Goal: Information Seeking & Learning: Learn about a topic

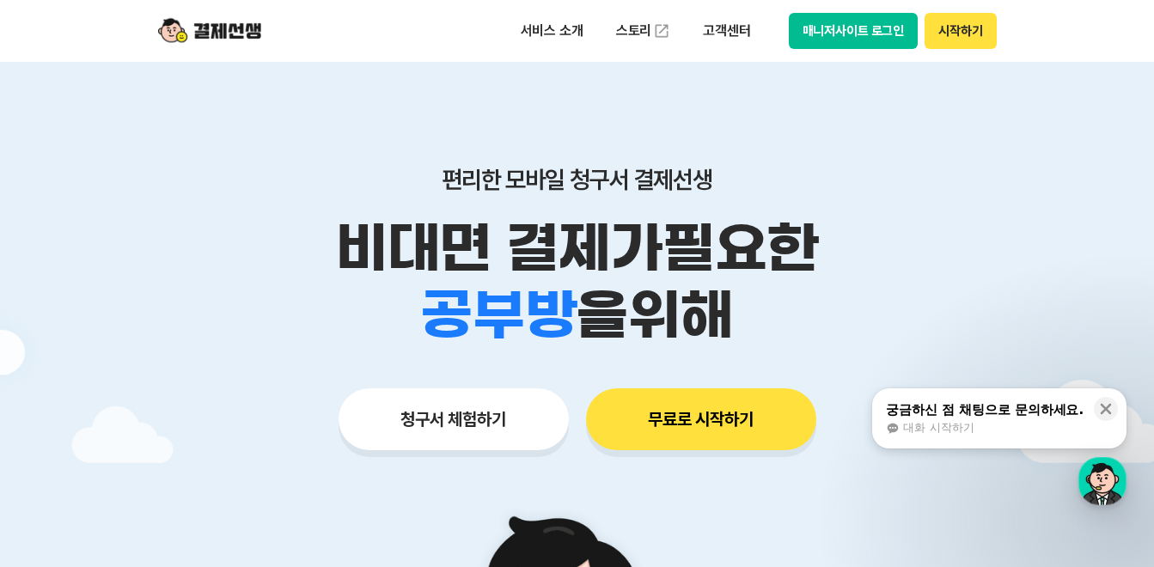
click at [988, 32] on button "시작하기" at bounding box center [960, 31] width 71 height 36
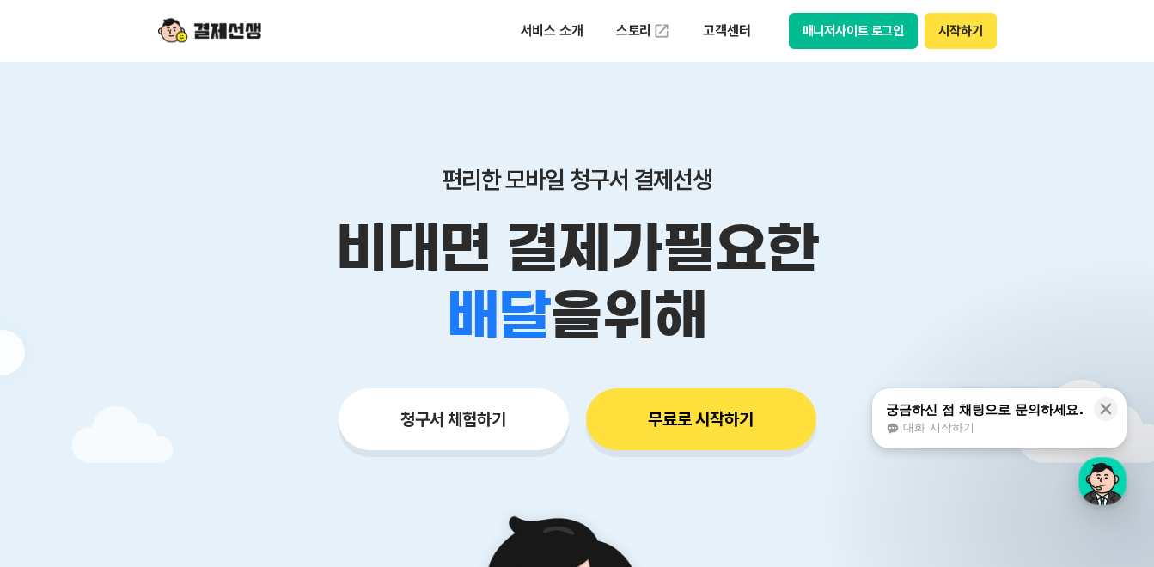
click at [958, 35] on button "시작하기" at bounding box center [960, 31] width 71 height 36
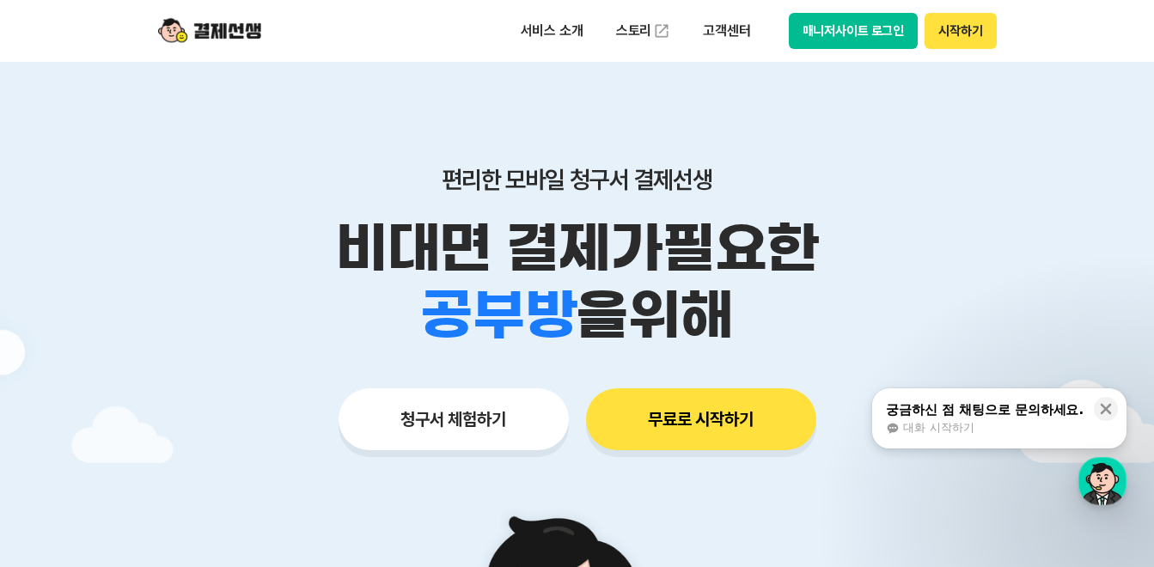
click at [187, 13] on div "서비스 소개 스토리 고객센터 매니저사이트 로그인 시작하기" at bounding box center [578, 31] width 880 height 62
click at [205, 28] on img at bounding box center [209, 31] width 103 height 33
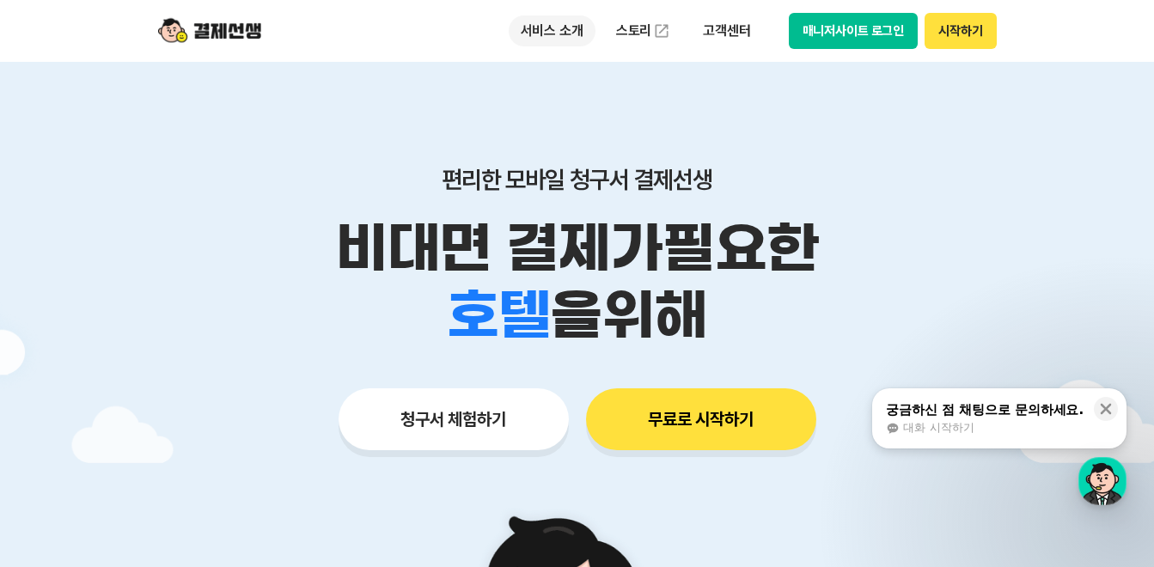
click at [530, 28] on p "서비스 소개" at bounding box center [552, 30] width 87 height 31
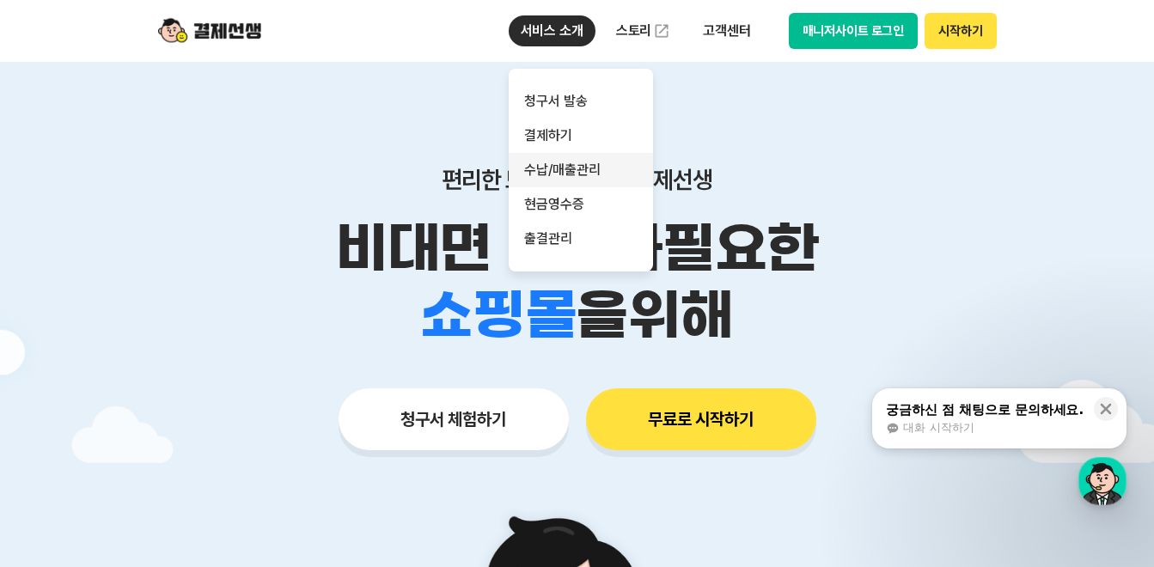
click at [560, 173] on link "수납/매출관리" at bounding box center [581, 170] width 144 height 34
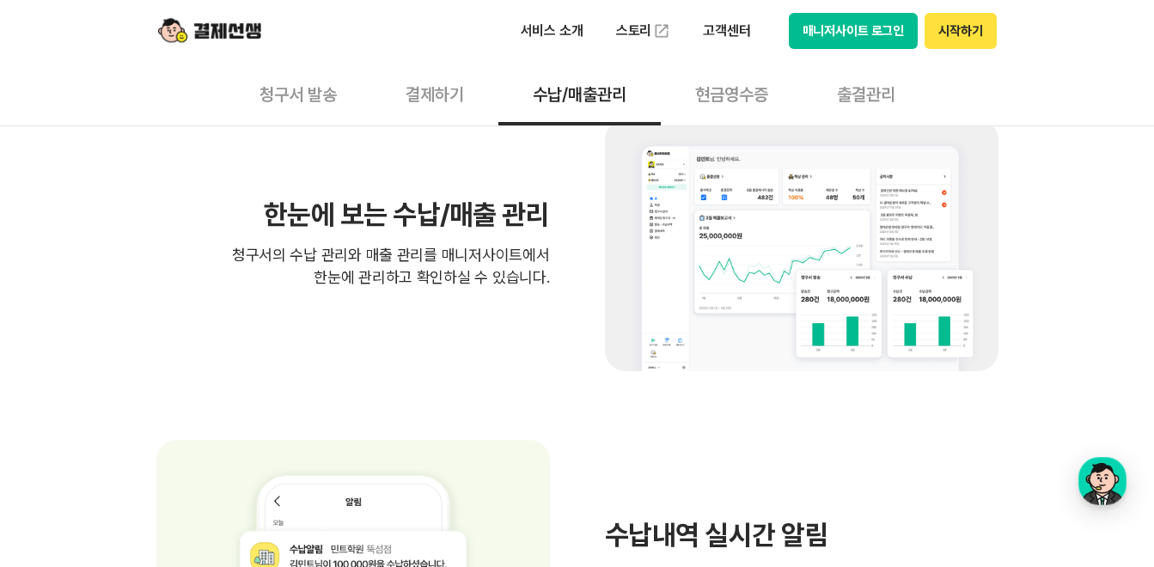
scroll to position [602, 0]
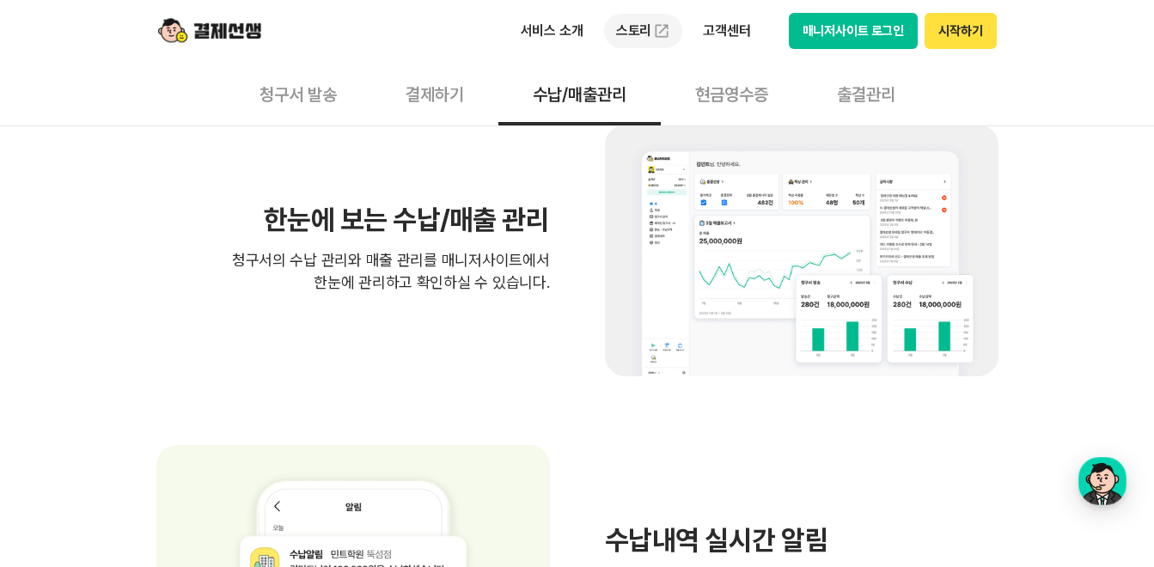
click at [651, 33] on link "스토리" at bounding box center [643, 31] width 79 height 34
